Goal: Task Accomplishment & Management: Manage account settings

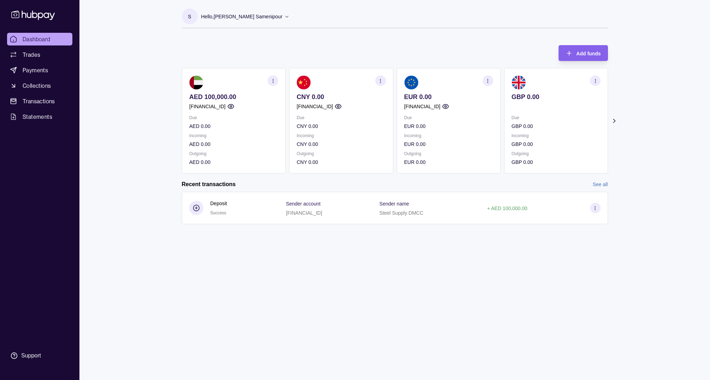
click at [486, 80] on icon "button" at bounding box center [487, 80] width 5 height 5
click at [433, 99] on link "View account details" at bounding box center [438, 99] width 45 height 8
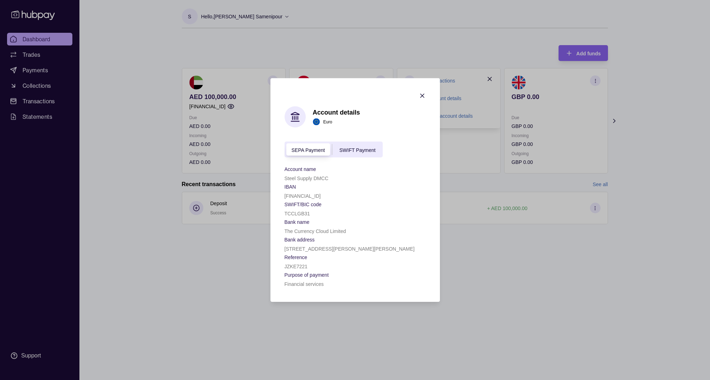
click at [361, 151] on span "SWIFT Payment" at bounding box center [357, 150] width 36 height 6
click at [307, 150] on span "SEPA Payment" at bounding box center [308, 150] width 34 height 6
click at [362, 150] on span "SWIFT Payment" at bounding box center [357, 150] width 36 height 6
drag, startPoint x: 346, startPoint y: 233, endPoint x: 282, endPoint y: 232, distance: 64.2
click at [282, 232] on section "Account details Euro SEPA Payment SWIFT Payment Account name Steel Supply DMCC …" at bounding box center [354, 190] width 169 height 224
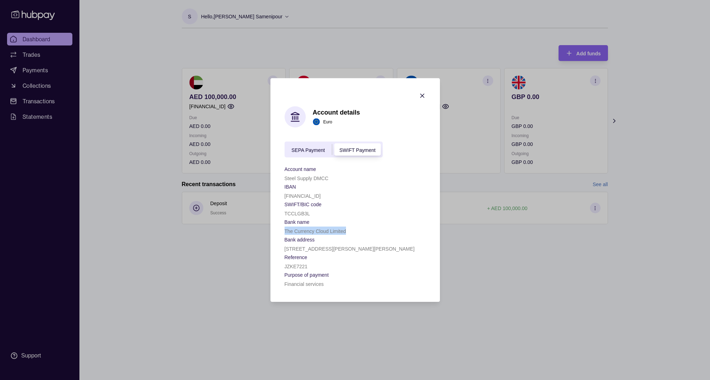
copy p "The Currency Cloud Limited"
click at [424, 93] on icon "button" at bounding box center [422, 95] width 7 height 7
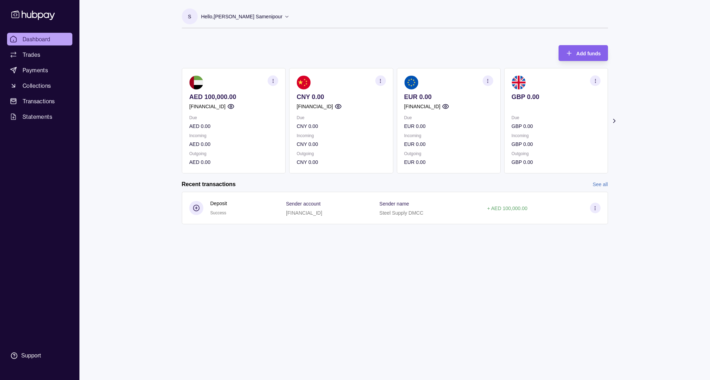
click at [487, 80] on icon "button" at bounding box center [487, 80] width 5 height 5
click at [430, 115] on link "Download account details" at bounding box center [444, 116] width 56 height 8
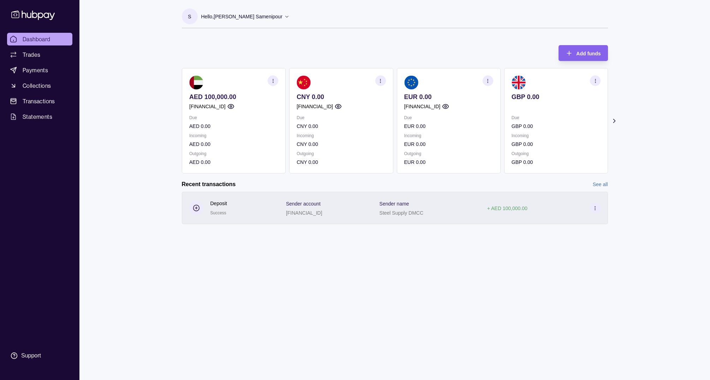
click at [594, 208] on icon at bounding box center [594, 208] width 5 height 5
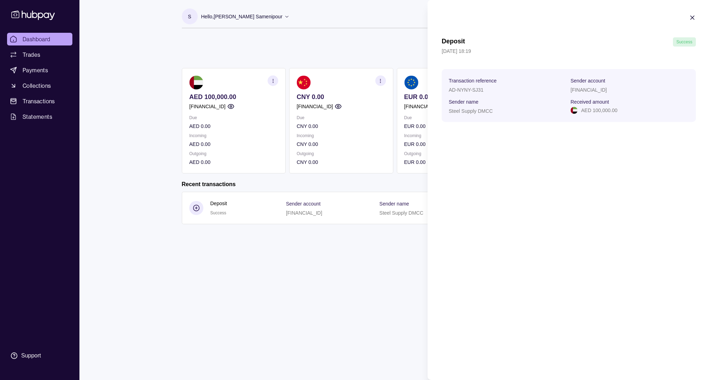
click at [692, 17] on icon "button" at bounding box center [692, 18] width 4 height 4
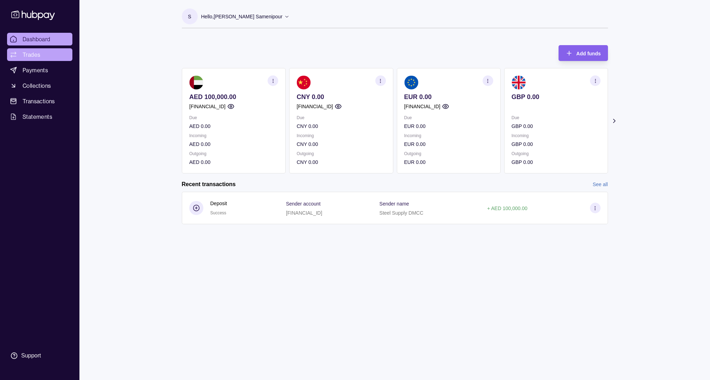
click at [31, 52] on span "Trades" at bounding box center [32, 54] width 18 height 8
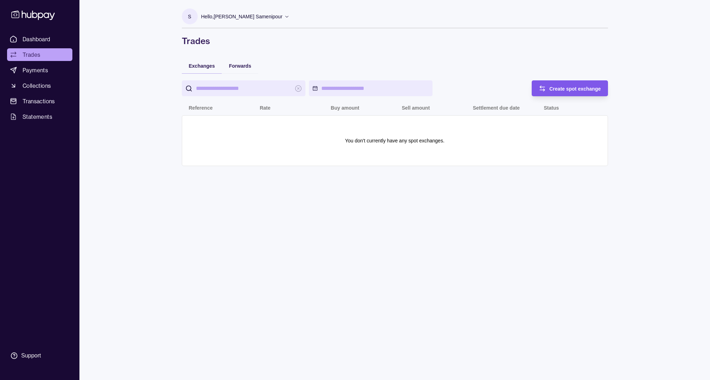
click at [570, 89] on span "Create spot exchange" at bounding box center [575, 89] width 52 height 6
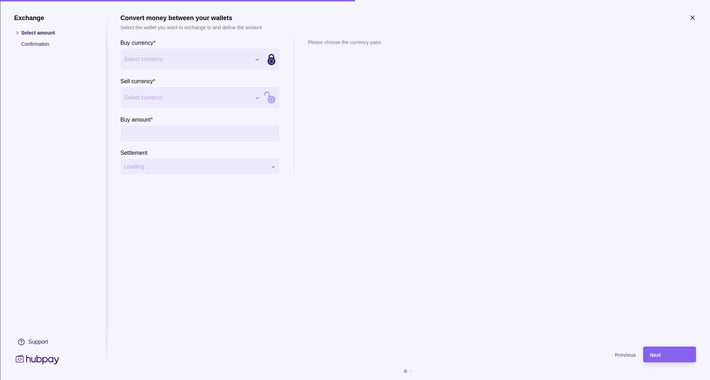
click at [258, 380] on div "Exchange Select amount Confirmation Support Convert money between your wallets …" at bounding box center [355, 380] width 710 height 0
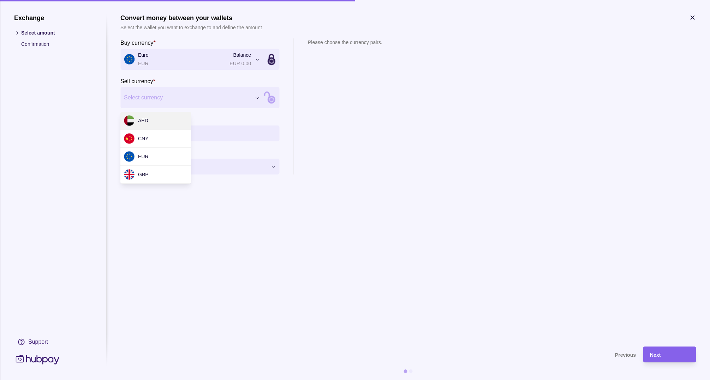
click at [257, 380] on div "Exchange Select amount Confirmation Support Convert money between your wallets …" at bounding box center [355, 380] width 710 height 0
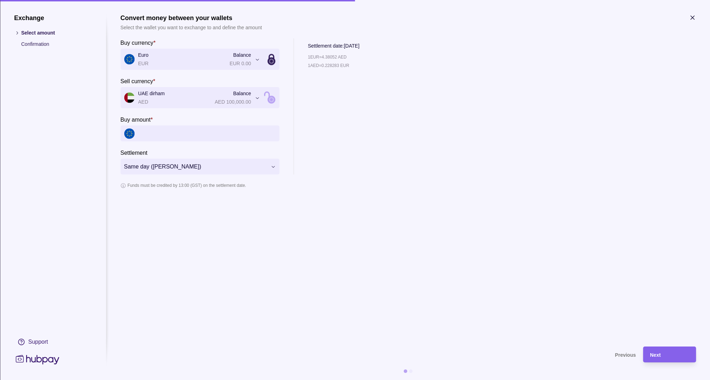
click at [251, 380] on div "**********" at bounding box center [355, 380] width 710 height 0
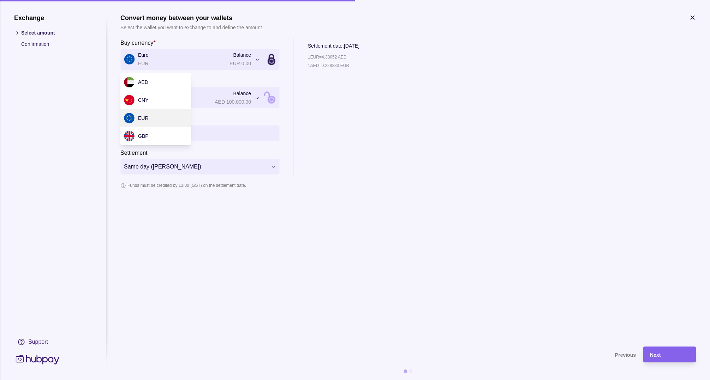
click at [256, 380] on div "**********" at bounding box center [355, 380] width 710 height 0
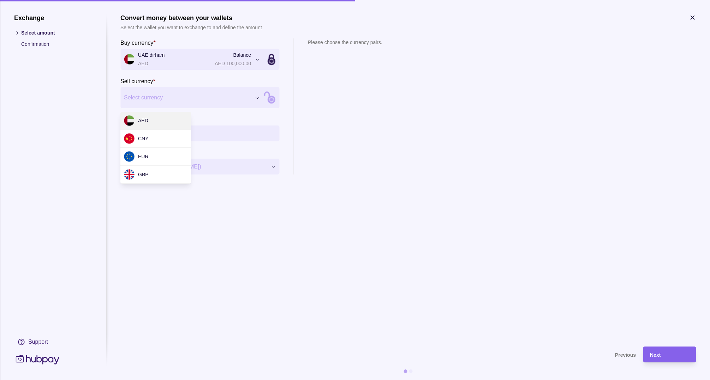
click at [257, 380] on div "Exchange Select amount Confirmation Support Convert money between your wallets …" at bounding box center [355, 380] width 710 height 0
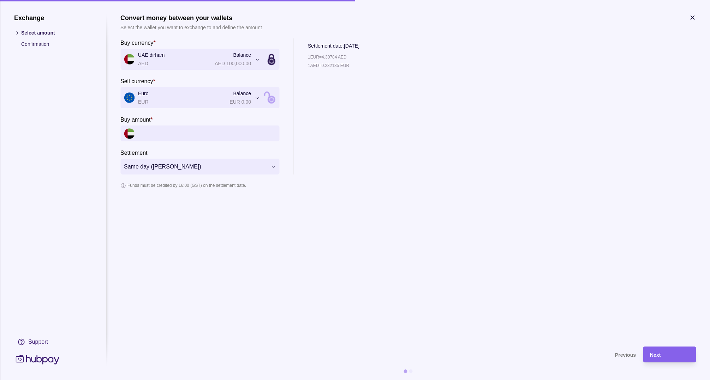
click at [694, 17] on icon "button" at bounding box center [691, 17] width 7 height 7
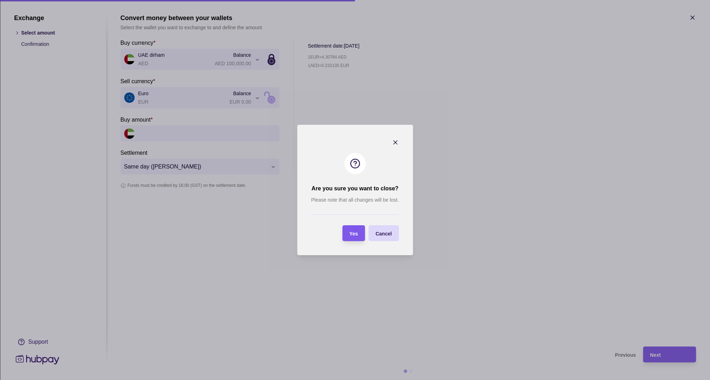
click at [352, 234] on span "Yes" at bounding box center [353, 234] width 8 height 6
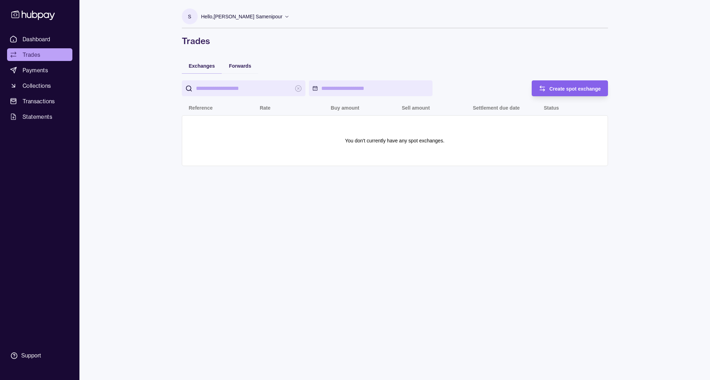
click at [267, 13] on p "Hello, [PERSON_NAME] Samenipour" at bounding box center [241, 17] width 81 height 8
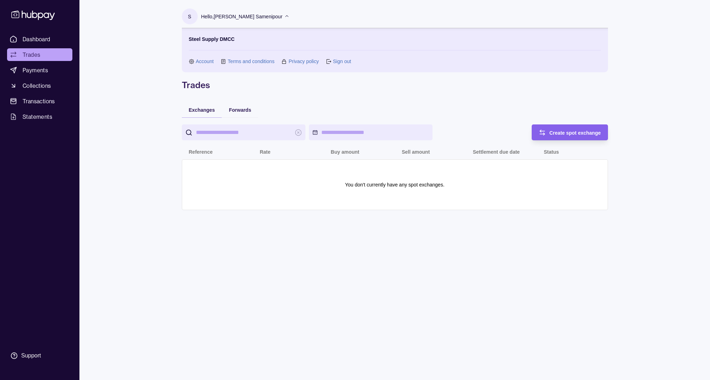
click at [345, 62] on link "Sign out" at bounding box center [342, 62] width 18 height 8
